Goal: Information Seeking & Learning: Learn about a topic

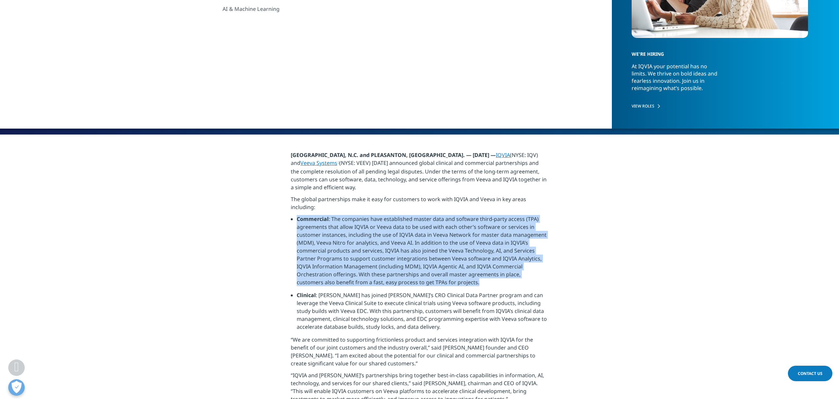
click at [405, 219] on li "Commercial : The companies have established master data and software third-part…" at bounding box center [423, 253] width 252 height 76
click at [406, 222] on li "Commercial : The companies have established master data and software third-part…" at bounding box center [423, 253] width 252 height 76
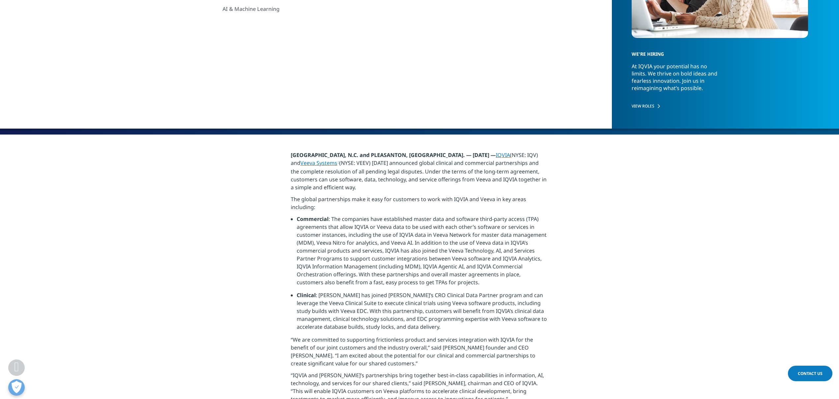
click at [410, 221] on li "Commercial : The companies have established master data and software third-part…" at bounding box center [423, 253] width 252 height 76
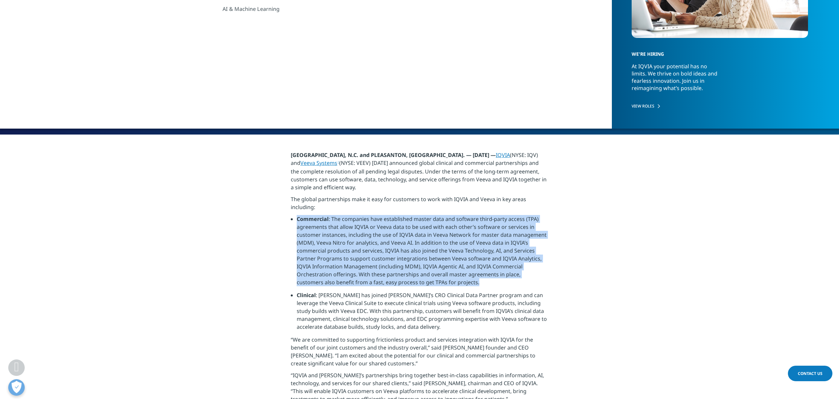
click at [410, 221] on li "Commercial : The companies have established master data and software third-part…" at bounding box center [423, 253] width 252 height 76
click at [459, 232] on li "Commercial : The companies have established master data and software third-part…" at bounding box center [423, 253] width 252 height 76
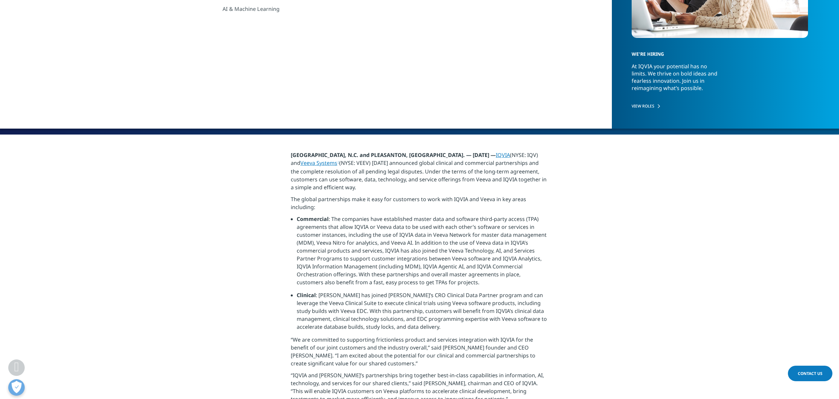
click at [372, 221] on li "Commercial : The companies have established master data and software third-part…" at bounding box center [423, 253] width 252 height 76
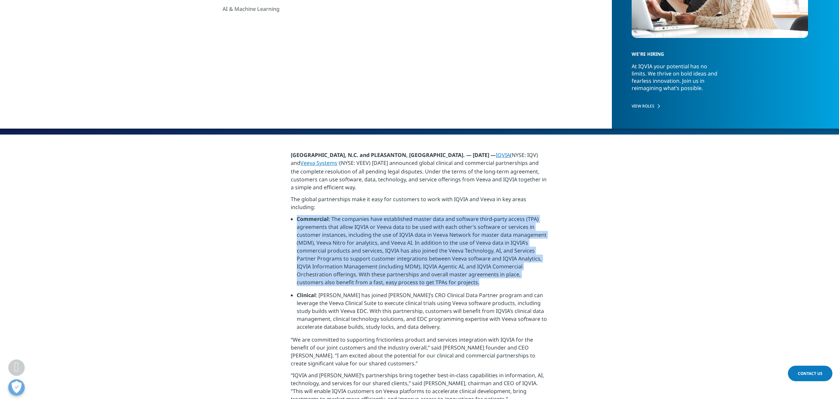
drag, startPoint x: 372, startPoint y: 221, endPoint x: 359, endPoint y: 237, distance: 20.6
click at [372, 222] on li "Commercial : The companies have established master data and software third-part…" at bounding box center [423, 253] width 252 height 76
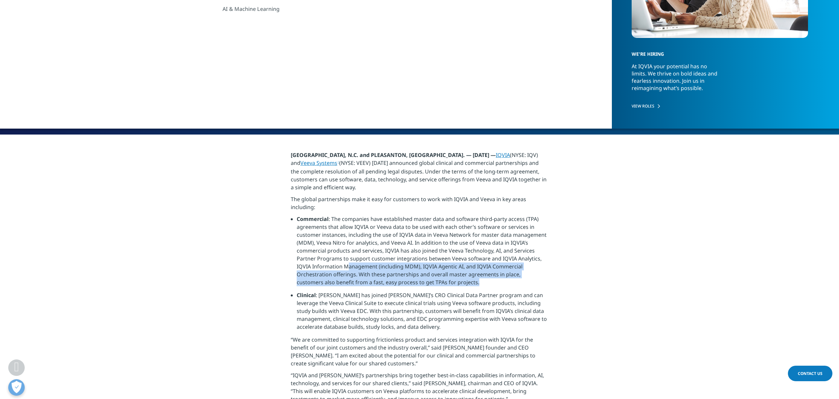
click at [348, 245] on li "Commercial : The companies have established master data and software third-part…" at bounding box center [423, 253] width 252 height 76
click at [350, 241] on li "Commercial : The companies have established master data and software third-part…" at bounding box center [423, 253] width 252 height 76
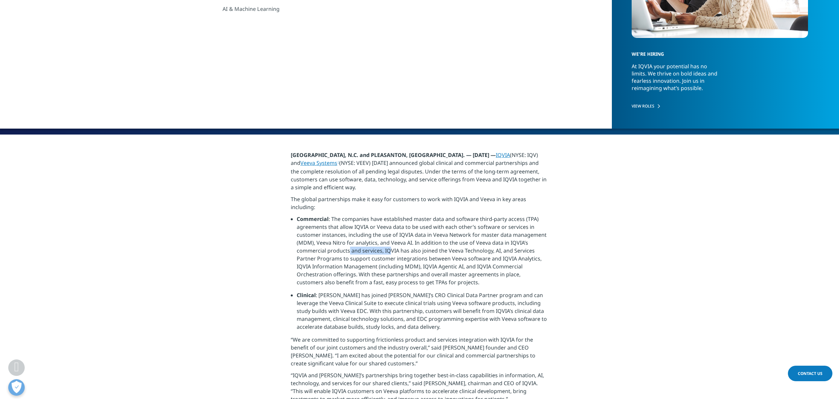
drag, startPoint x: 349, startPoint y: 223, endPoint x: 389, endPoint y: 225, distance: 40.0
click at [389, 225] on li "Commercial : The companies have established master data and software third-part…" at bounding box center [423, 253] width 252 height 76
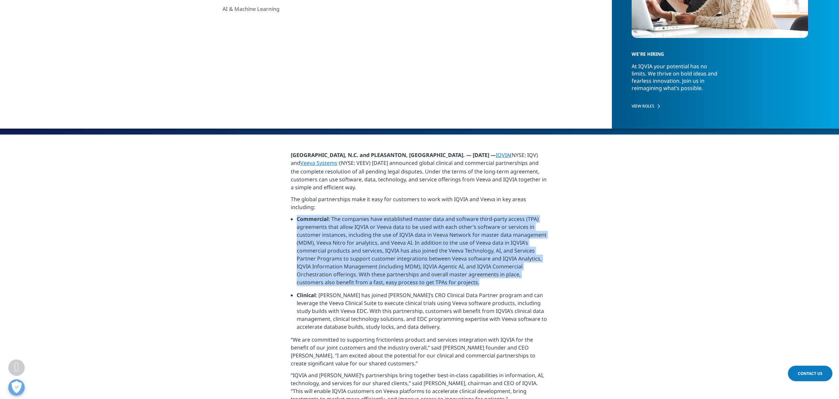
click at [389, 225] on li "Commercial : The companies have established master data and software third-part…" at bounding box center [423, 253] width 252 height 76
click at [388, 236] on li "Commercial : The companies have established master data and software third-part…" at bounding box center [423, 253] width 252 height 76
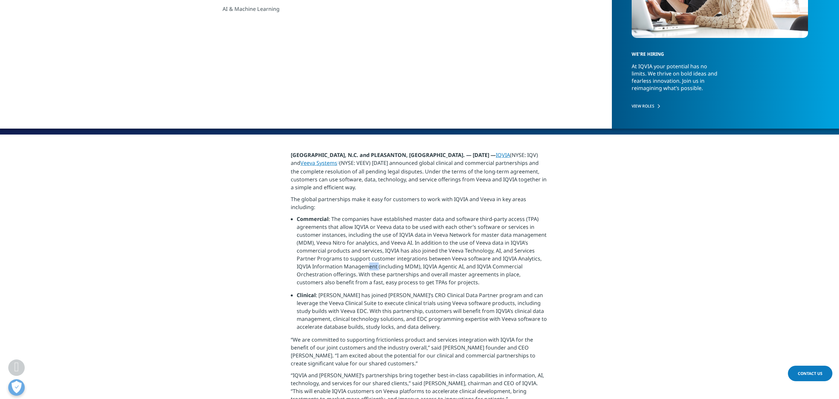
drag, startPoint x: 368, startPoint y: 241, endPoint x: 377, endPoint y: 243, distance: 9.8
click at [377, 243] on li "Commercial : The companies have established master data and software third-part…" at bounding box center [423, 253] width 252 height 76
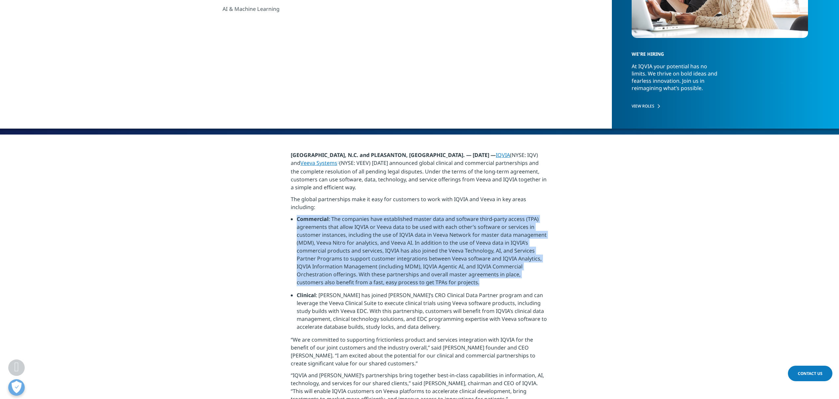
click at [377, 243] on li "Commercial : The companies have established master data and software third-part…" at bounding box center [423, 253] width 252 height 76
click at [391, 245] on li "Commercial : The companies have established master data and software third-part…" at bounding box center [423, 253] width 252 height 76
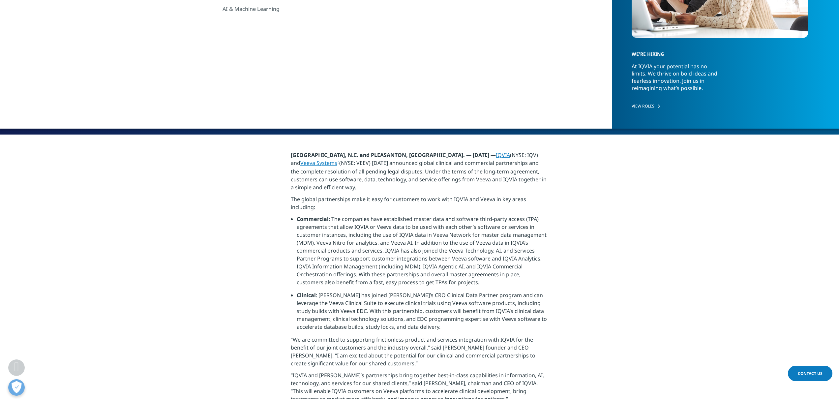
click at [382, 242] on li "Commercial : The companies have established master data and software third-part…" at bounding box center [423, 253] width 252 height 76
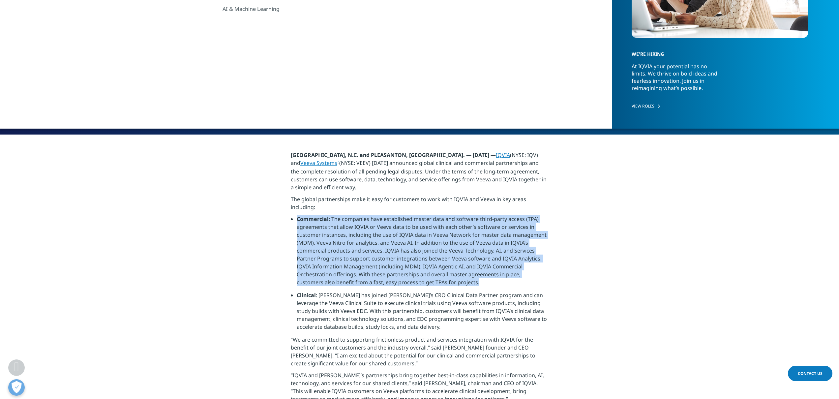
click at [382, 242] on li "Commercial : The companies have established master data and software third-part…" at bounding box center [423, 253] width 252 height 76
click at [360, 241] on li "Commercial : The companies have established master data and software third-part…" at bounding box center [423, 253] width 252 height 76
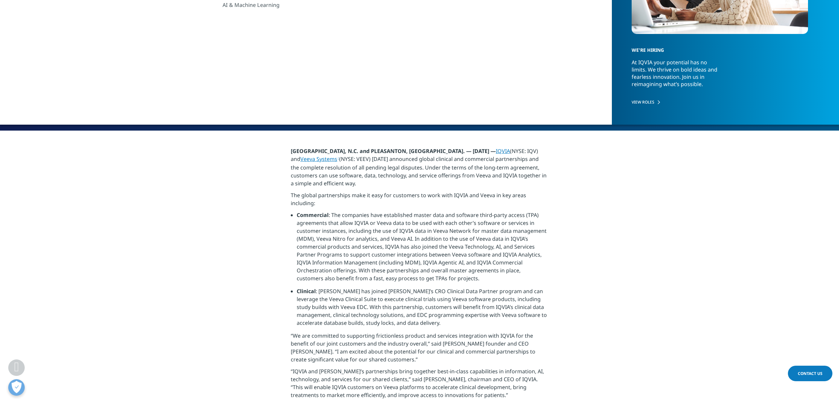
scroll to position [146, 0]
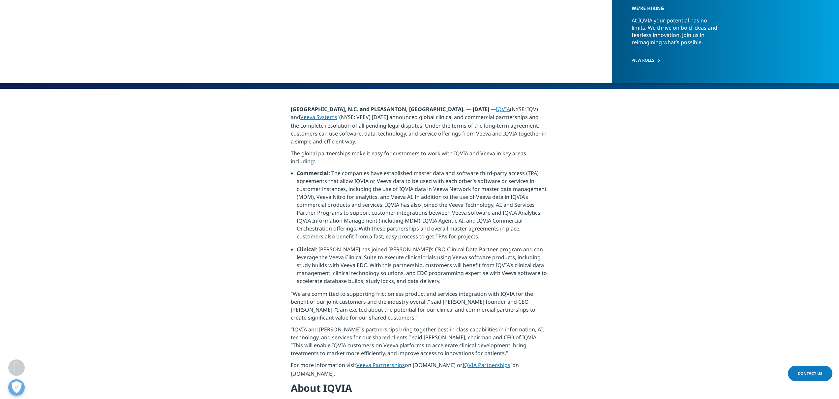
scroll to position [213, 0]
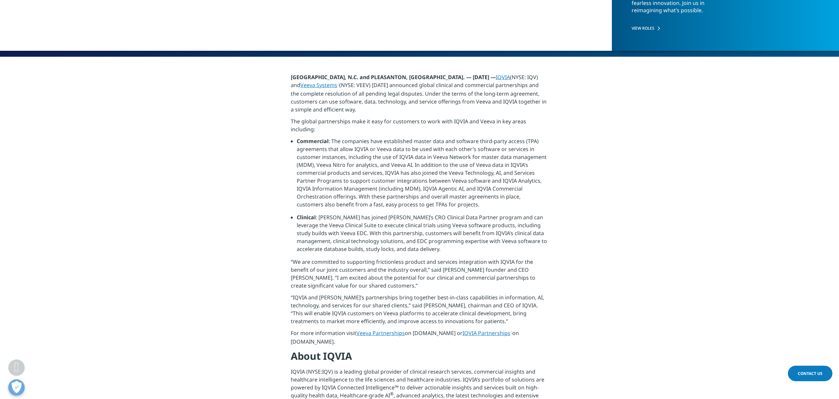
click at [303, 214] on li "Clinical : [PERSON_NAME] has joined [PERSON_NAME]’s CRO Clinical Data Partner p…" at bounding box center [423, 235] width 252 height 45
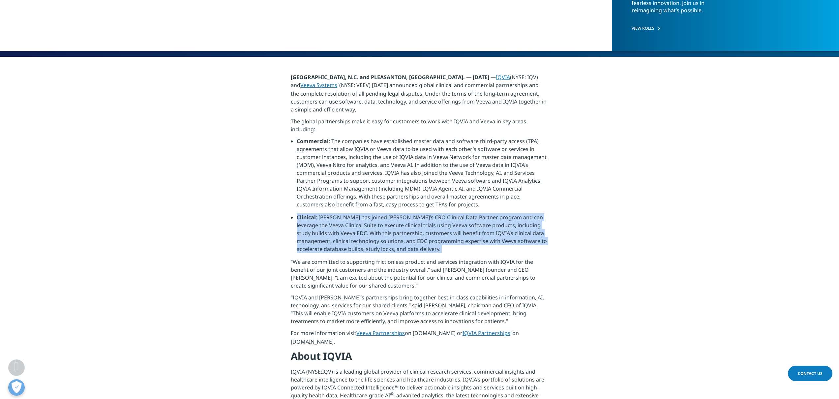
click at [303, 214] on li "Clinical : [PERSON_NAME] has joined [PERSON_NAME]’s CRO Clinical Data Partner p…" at bounding box center [423, 235] width 252 height 45
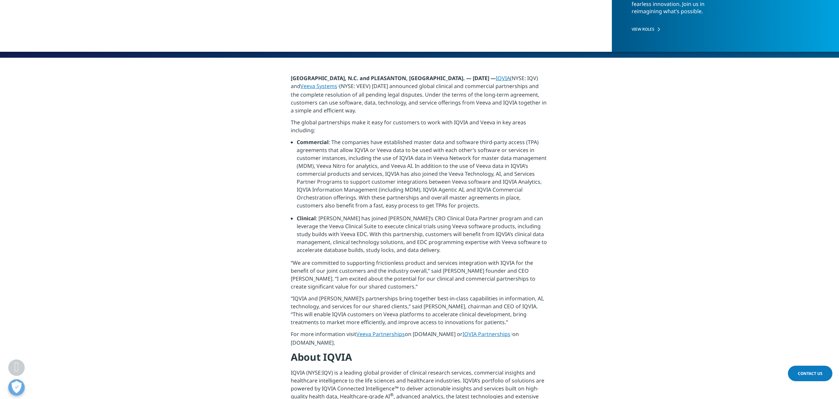
scroll to position [211, 0]
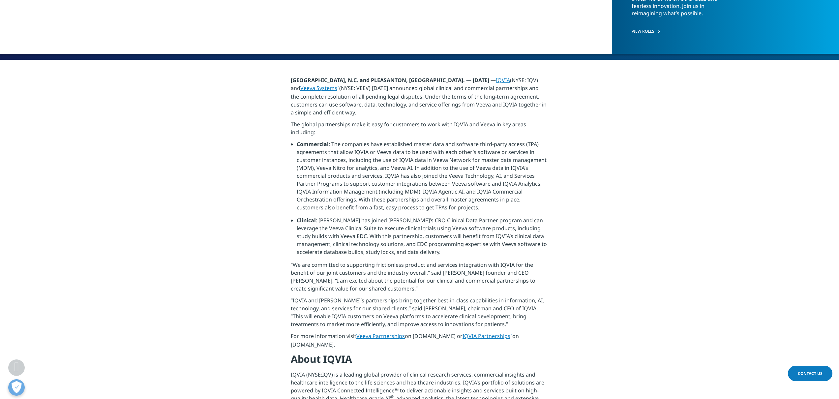
scroll to position [206, 0]
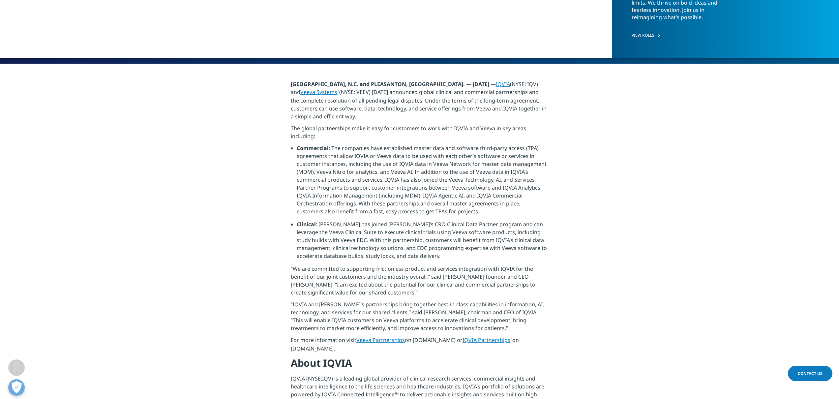
scroll to position [207, 0]
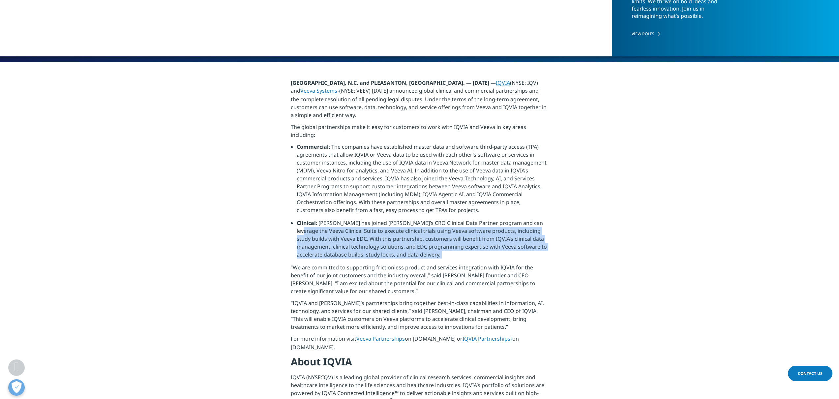
drag, startPoint x: 284, startPoint y: 229, endPoint x: 281, endPoint y: 243, distance: 14.1
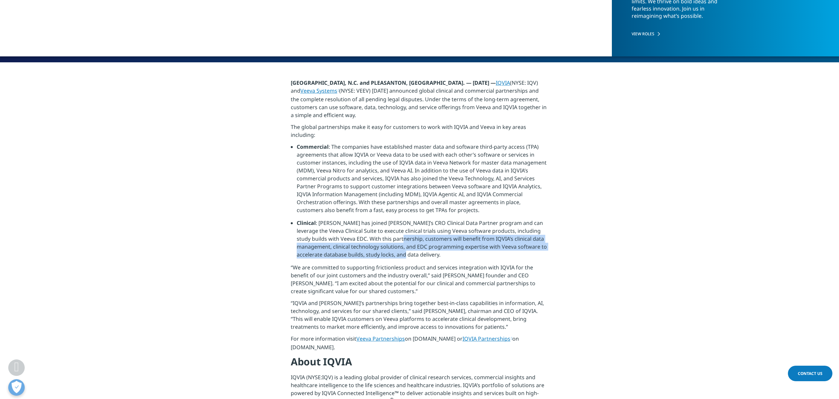
drag, startPoint x: 425, startPoint y: 230, endPoint x: 401, endPoint y: 214, distance: 28.6
click at [401, 219] on li "Clinical : [PERSON_NAME] has joined [PERSON_NAME]’s CRO Clinical Data Partner p…" at bounding box center [423, 241] width 252 height 45
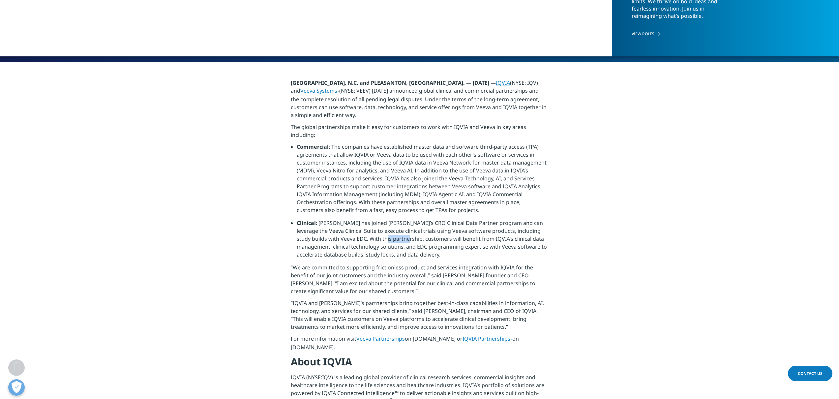
click at [401, 219] on li "Clinical : [PERSON_NAME] has joined [PERSON_NAME]’s CRO Clinical Data Partner p…" at bounding box center [423, 241] width 252 height 45
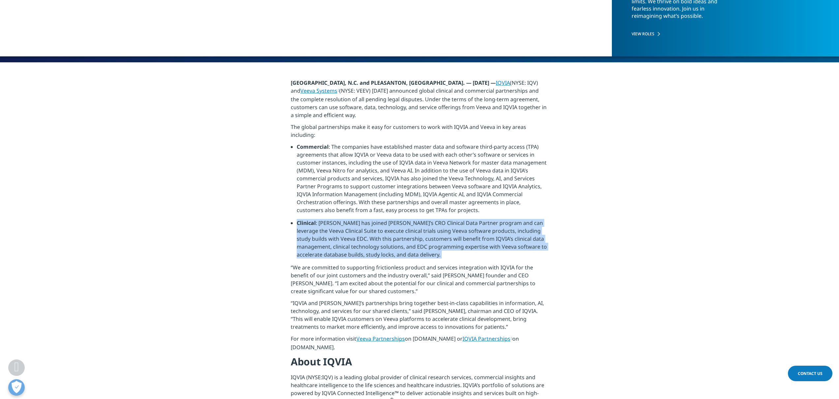
click at [401, 219] on li "Clinical : [PERSON_NAME] has joined [PERSON_NAME]’s CRO Clinical Data Partner p…" at bounding box center [423, 241] width 252 height 45
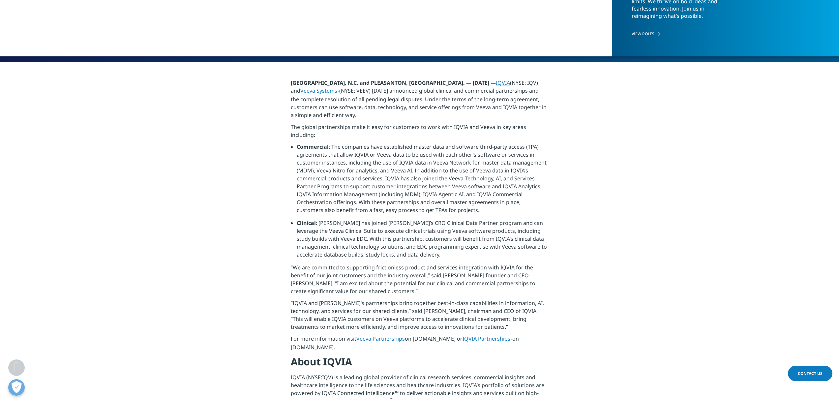
click at [375, 219] on li "Clinical : [PERSON_NAME] has joined [PERSON_NAME]’s CRO Clinical Data Partner p…" at bounding box center [423, 241] width 252 height 45
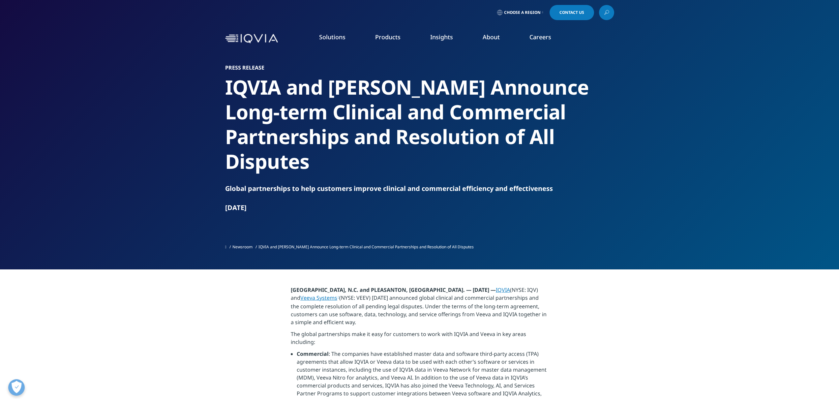
scroll to position [146, 0]
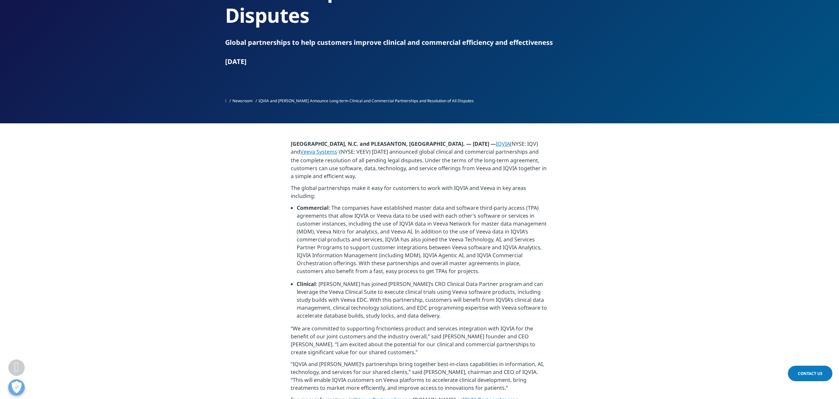
click at [301, 360] on p "“IQVIA and [PERSON_NAME]’s partnerships bring together best-in-class capabiliti…" at bounding box center [419, 378] width 257 height 36
